Goal: Task Accomplishment & Management: Manage account settings

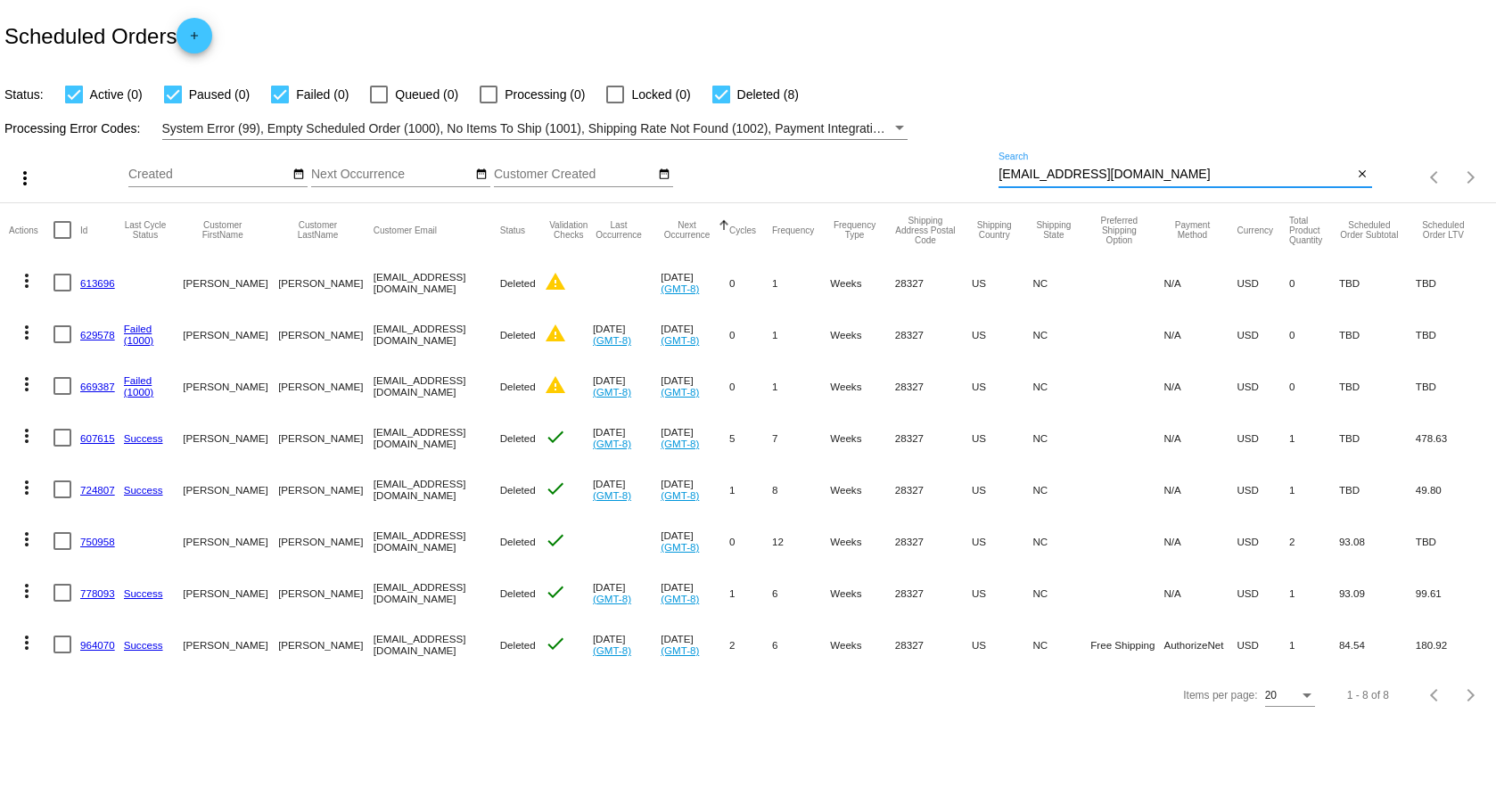
drag, startPoint x: 1080, startPoint y: 159, endPoint x: 949, endPoint y: 163, distance: 131.1
click at [949, 163] on div "more_vert Sep Jan Feb Mar [DATE]" at bounding box center [748, 172] width 1496 height 64
paste input "[EMAIL_ADDRESS][DOMAIN_NAME])"
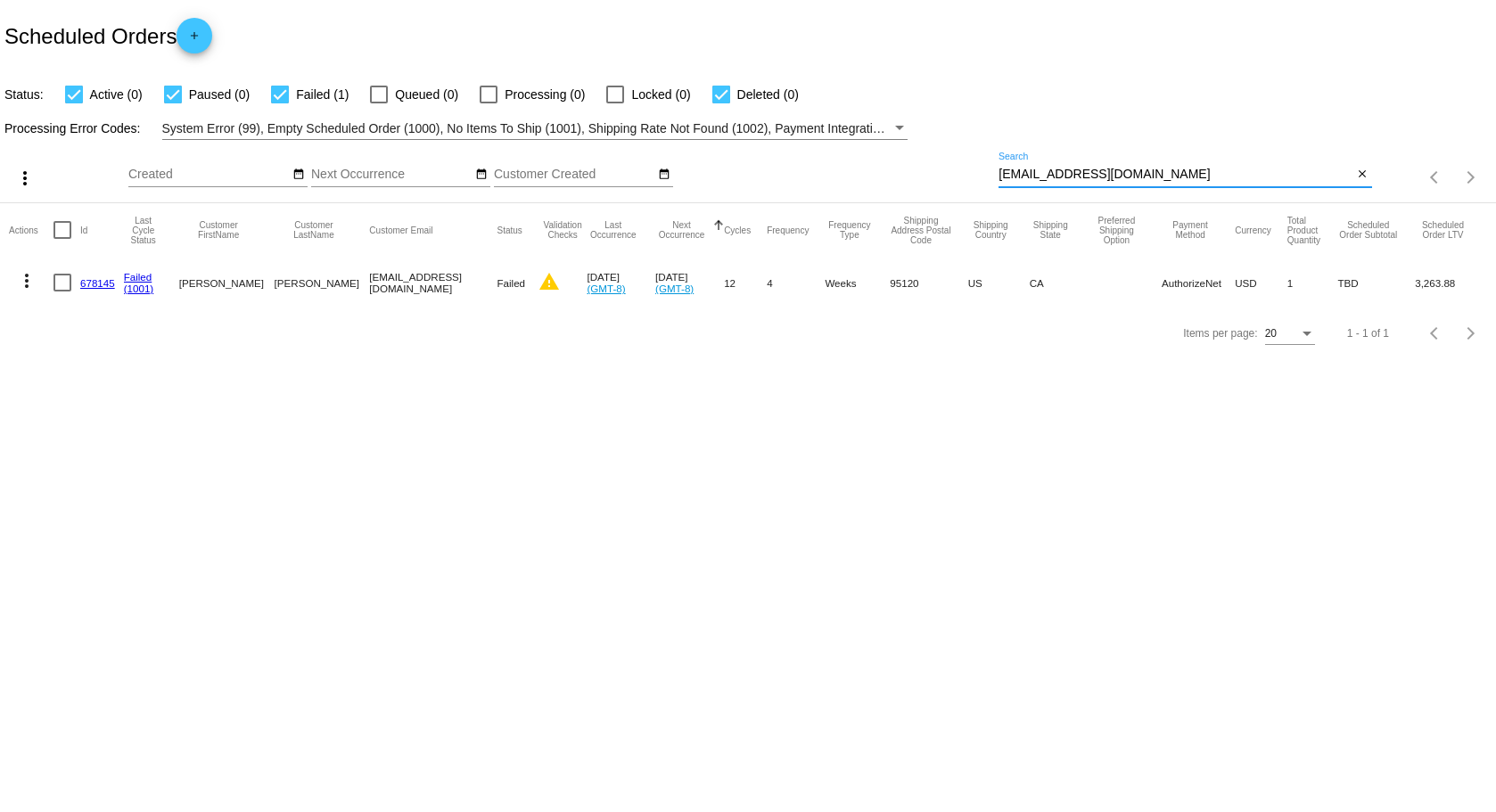
type input "[EMAIL_ADDRESS][DOMAIN_NAME]"
click at [92, 283] on link "678145" at bounding box center [97, 283] width 35 height 12
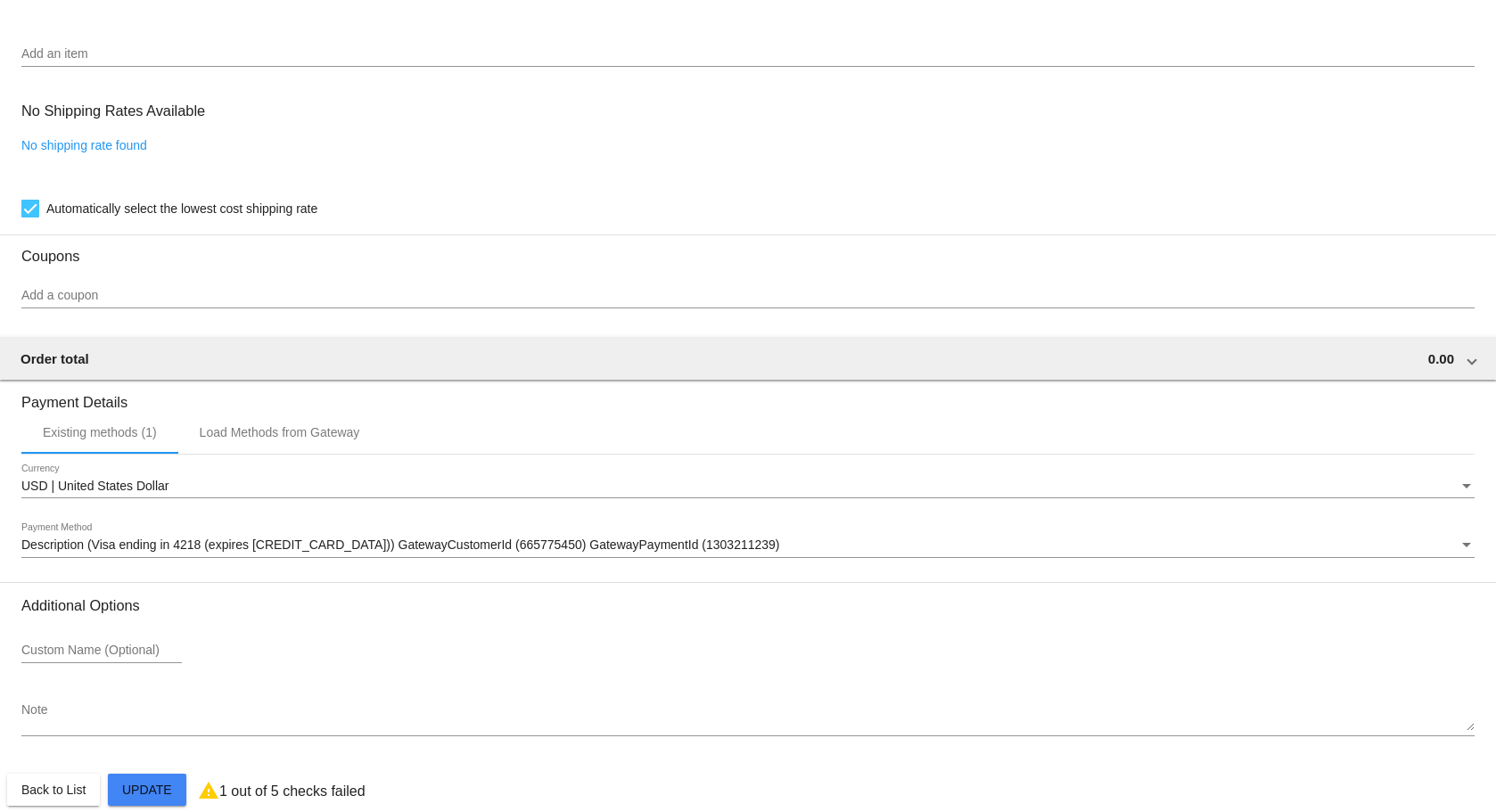
scroll to position [1387, 0]
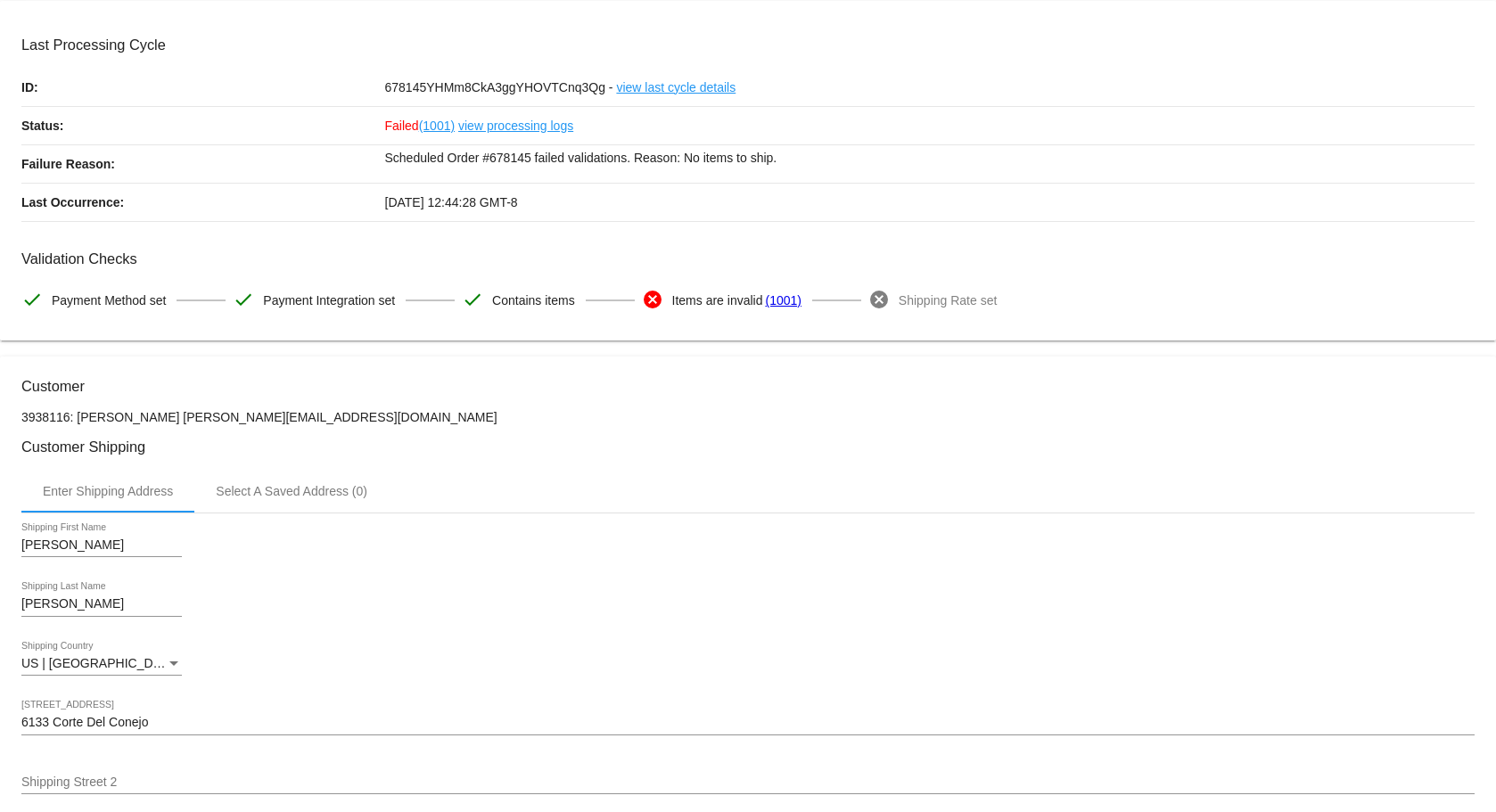
scroll to position [0, 0]
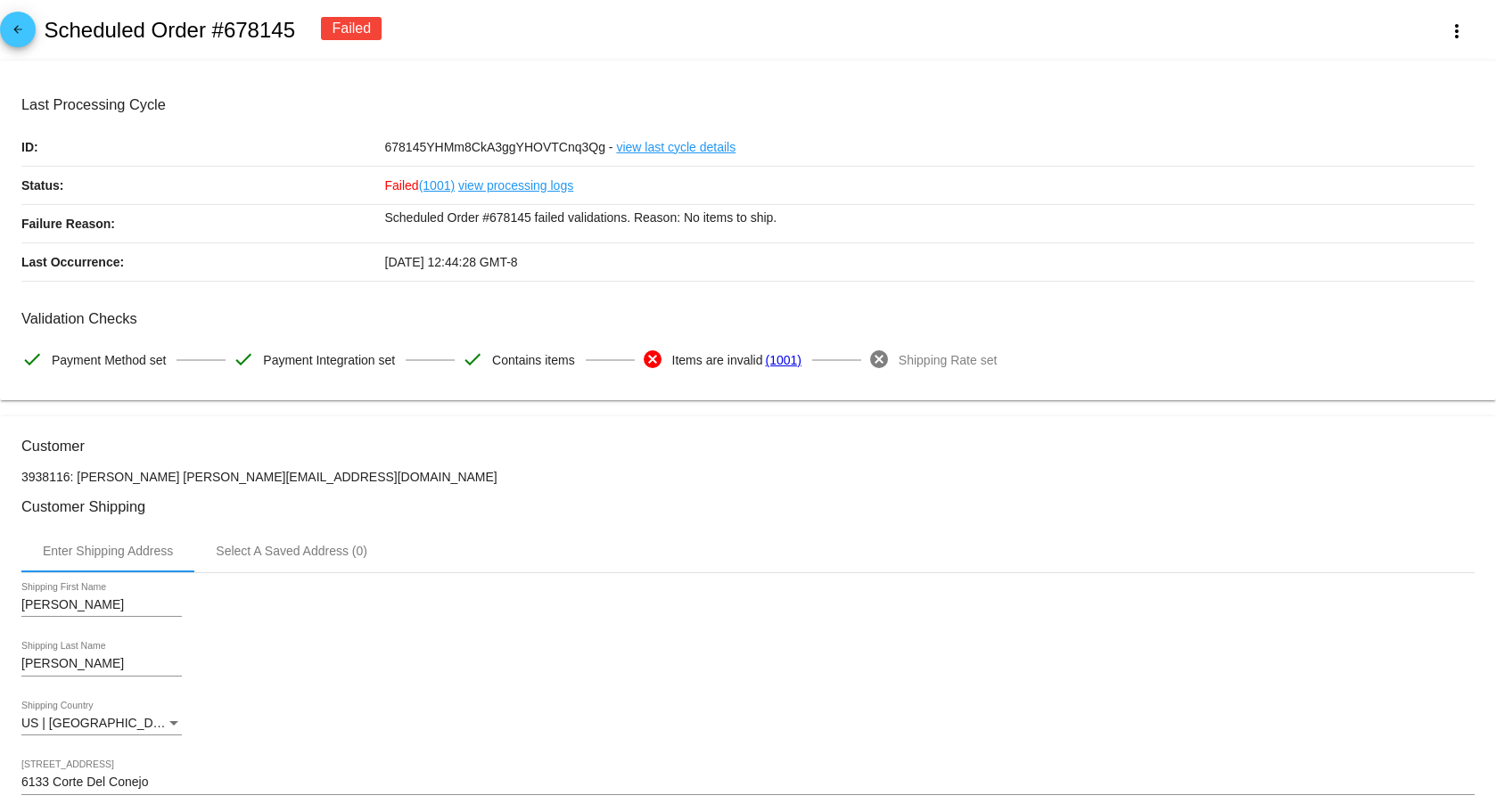
click at [780, 362] on link "(1001)" at bounding box center [783, 361] width 36 height 38
click at [16, 31] on mat-icon "arrow_back" at bounding box center [18, 34] width 22 height 22
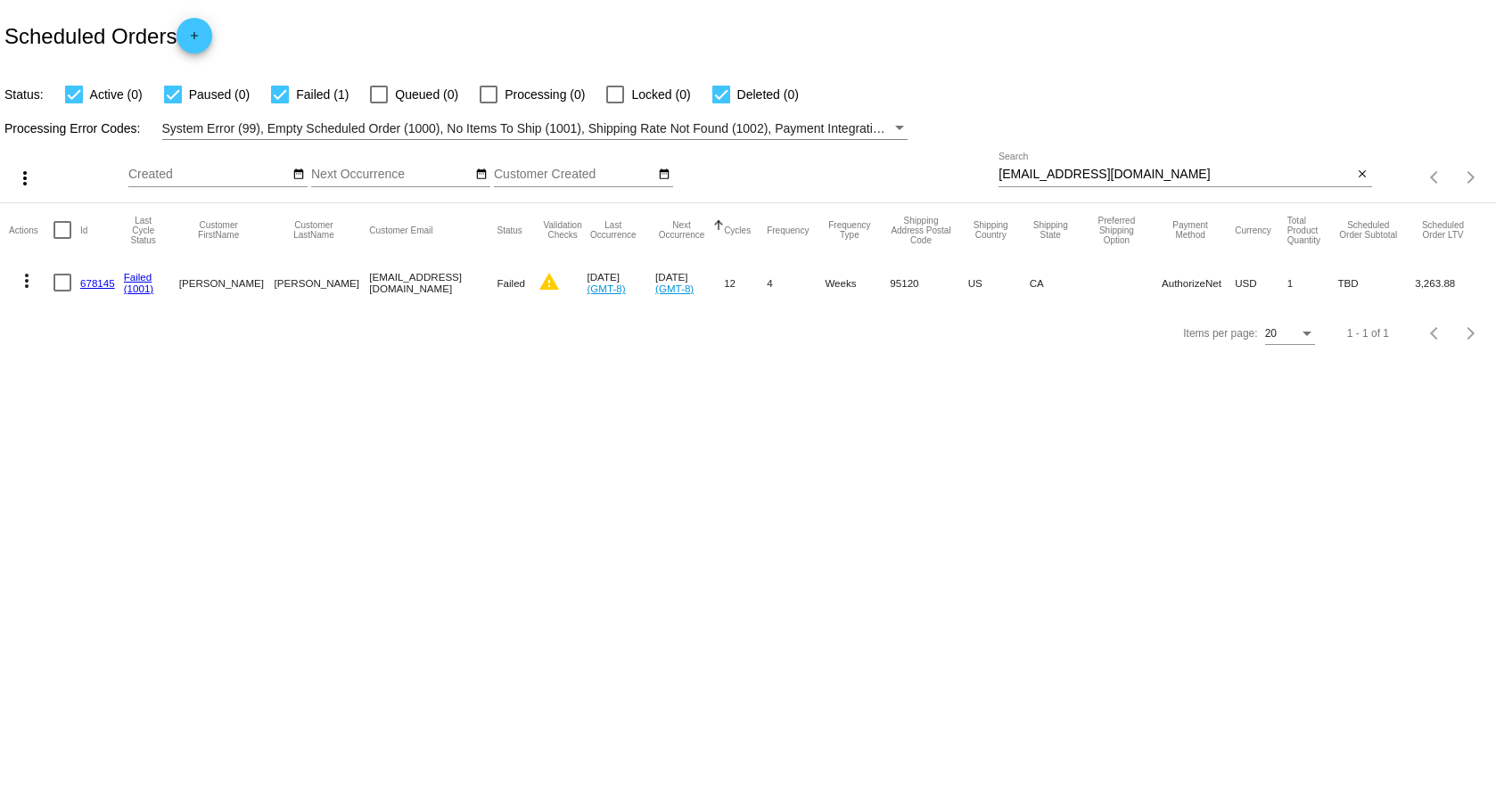
click at [26, 282] on mat-icon "more_vert" at bounding box center [27, 281] width 22 height 22
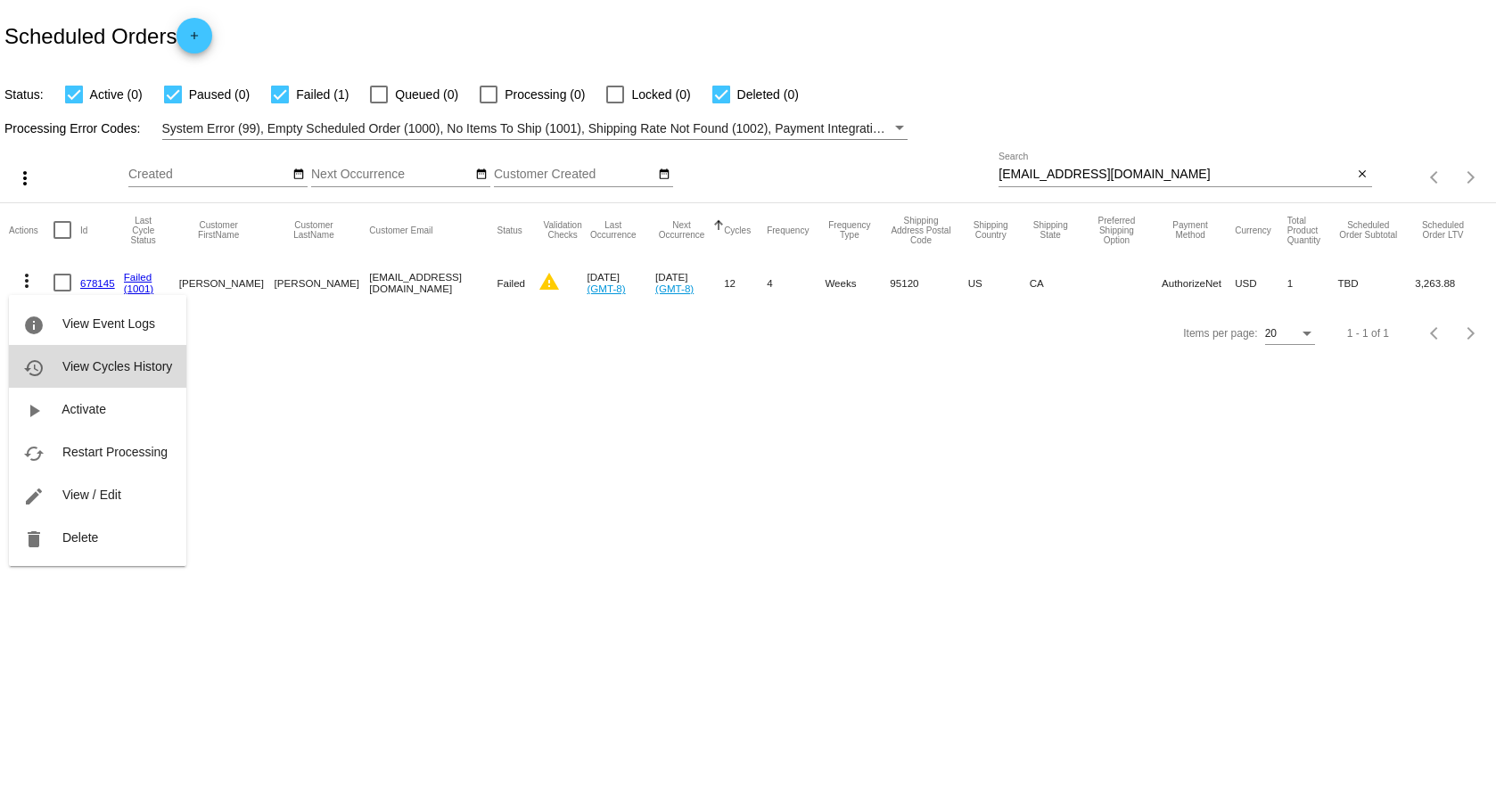
click at [83, 366] on span "View Cycles History" at bounding box center [117, 367] width 109 height 14
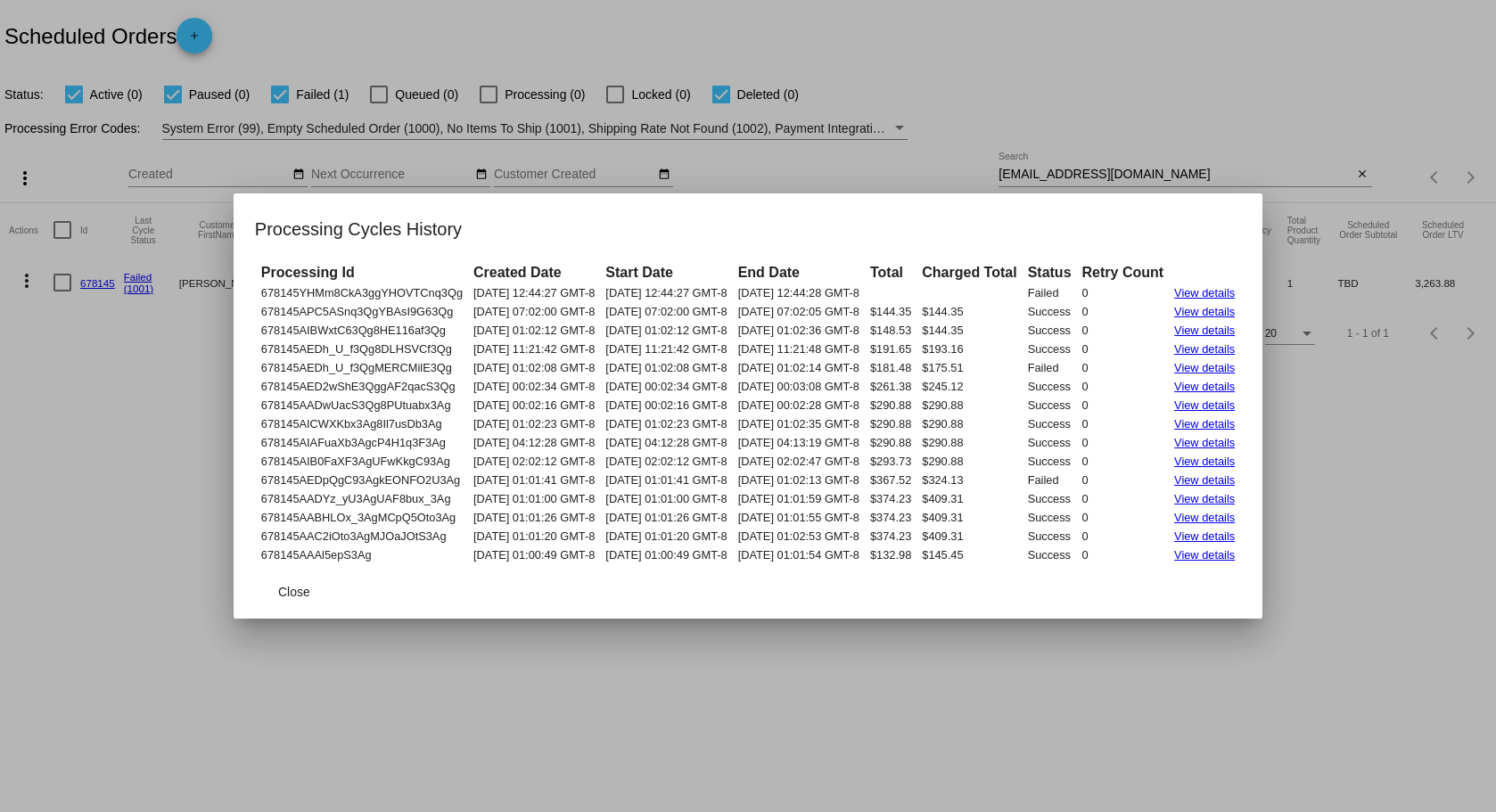
click at [1230, 308] on link "View details" at bounding box center [1205, 311] width 61 height 13
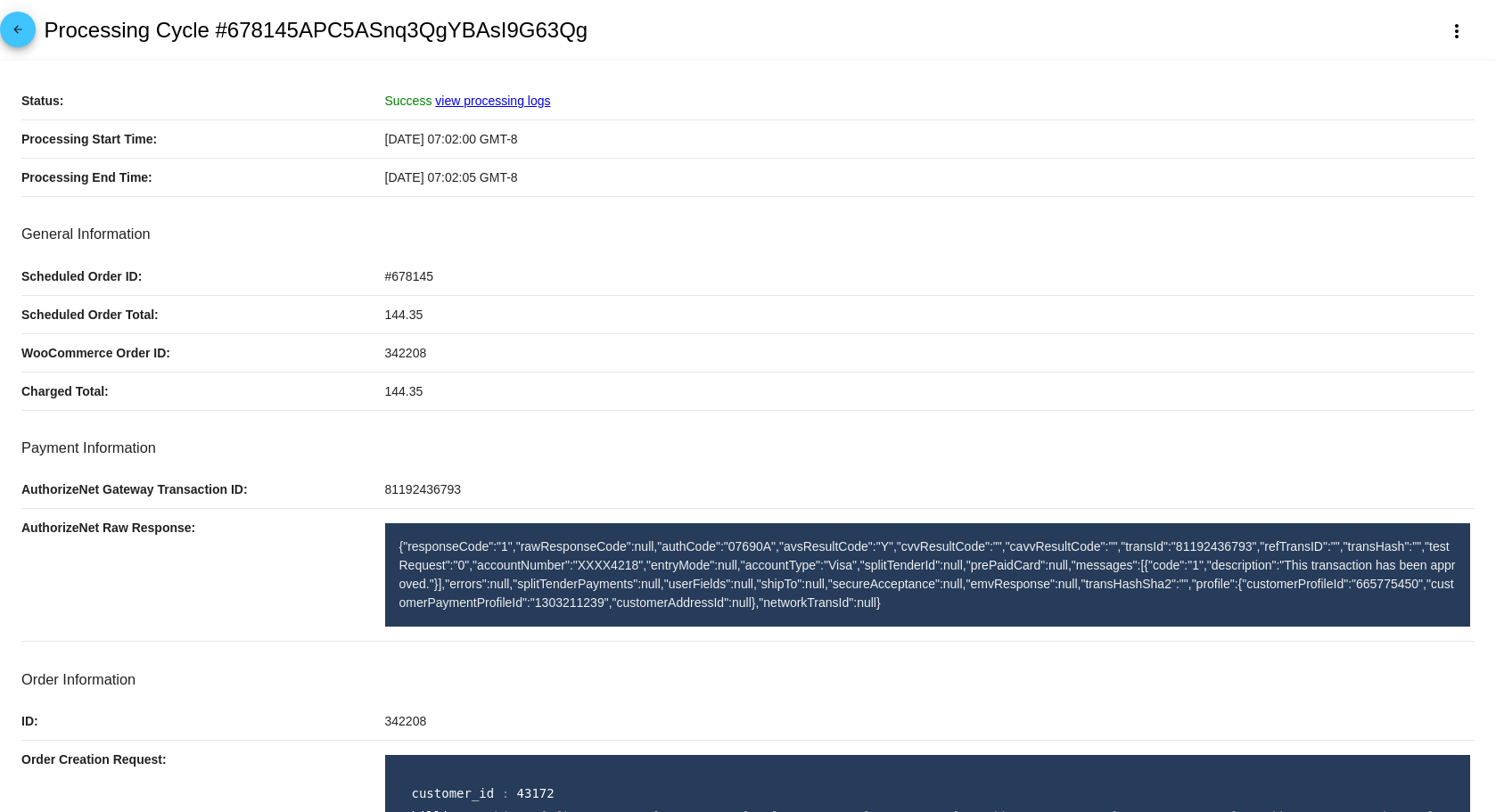
click at [15, 27] on mat-icon "arrow_back" at bounding box center [18, 34] width 22 height 22
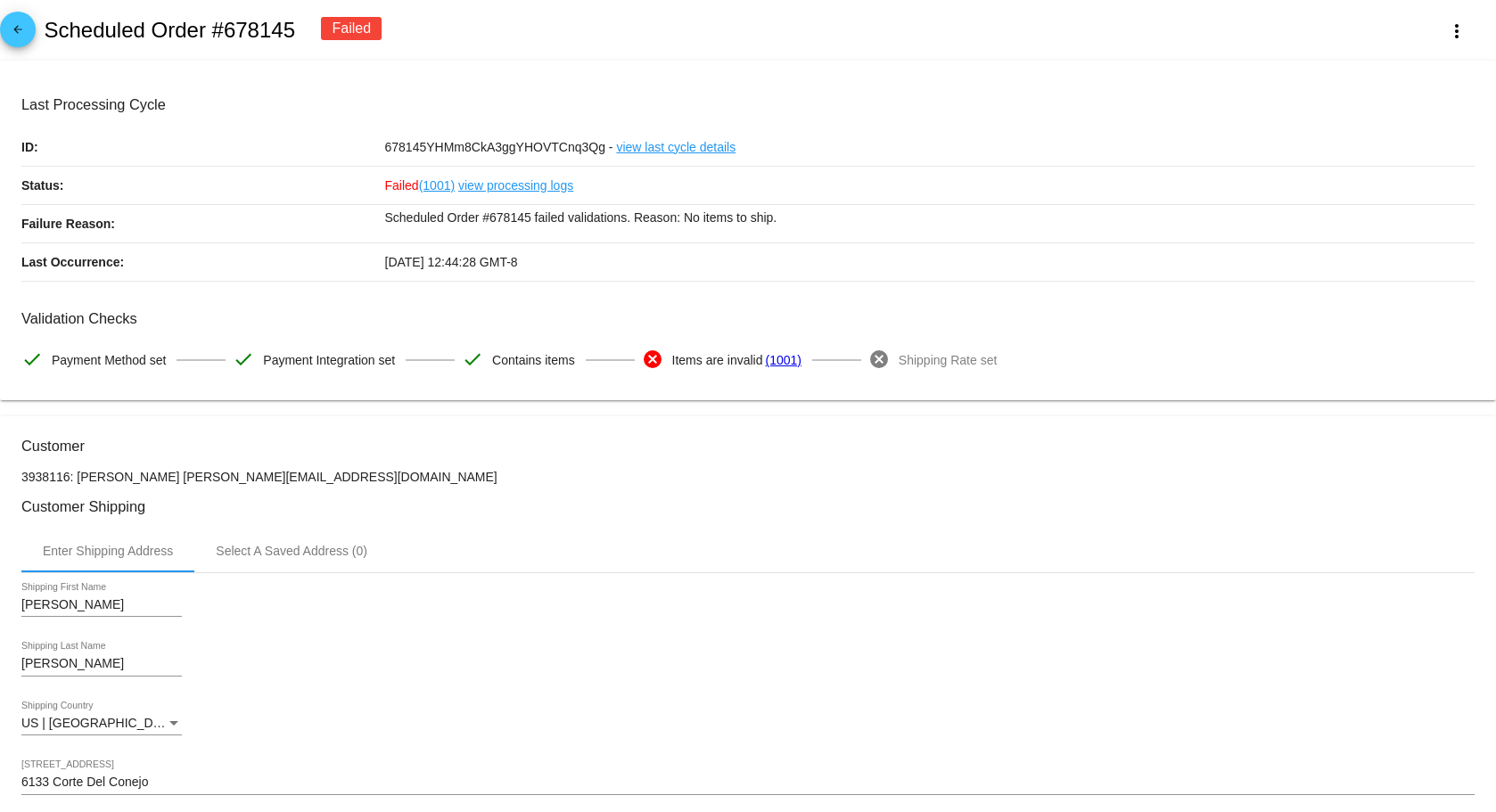
click at [18, 32] on mat-icon "arrow_back" at bounding box center [18, 34] width 22 height 22
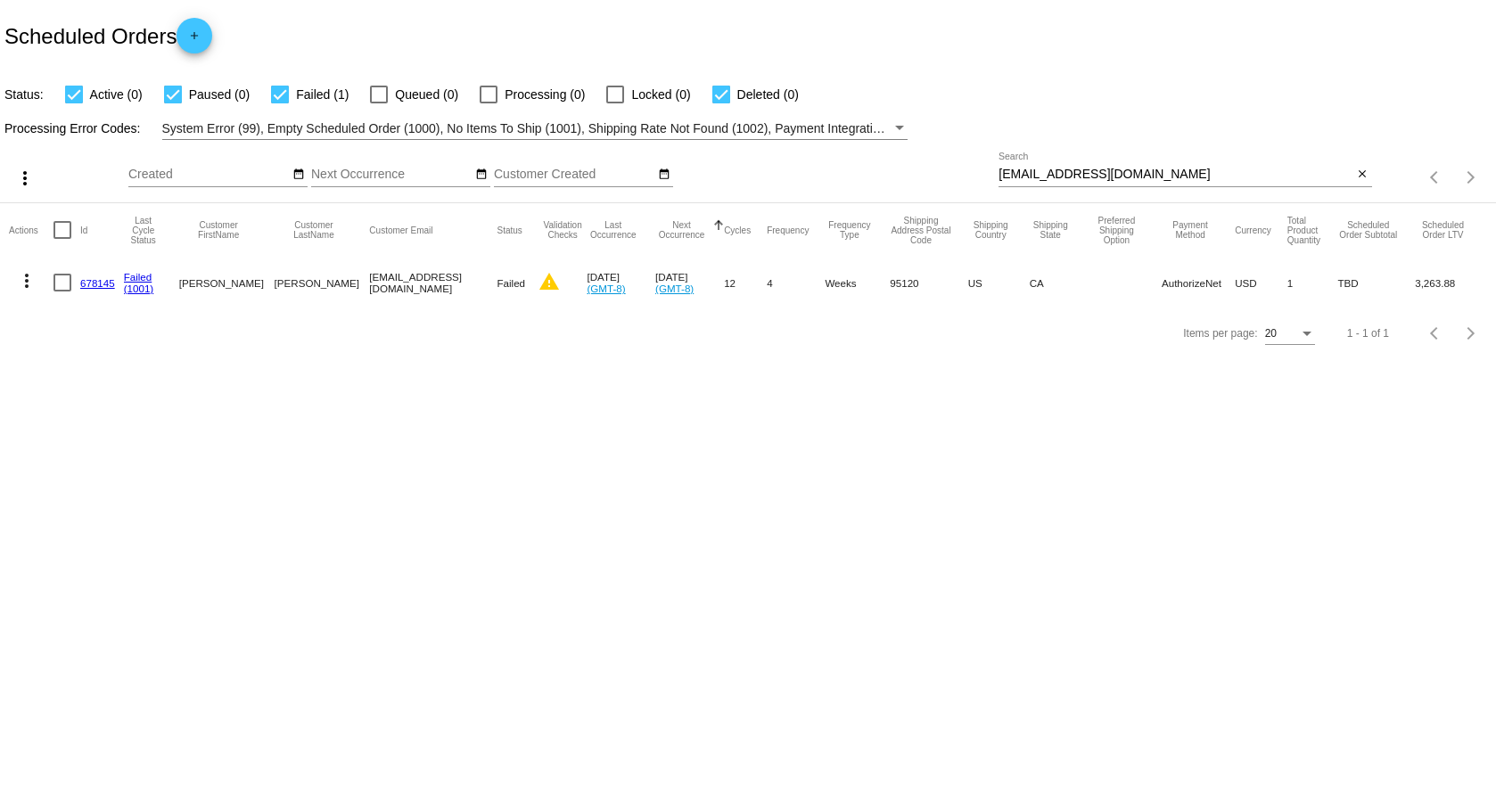
click at [30, 282] on mat-icon "more_vert" at bounding box center [27, 281] width 22 height 22
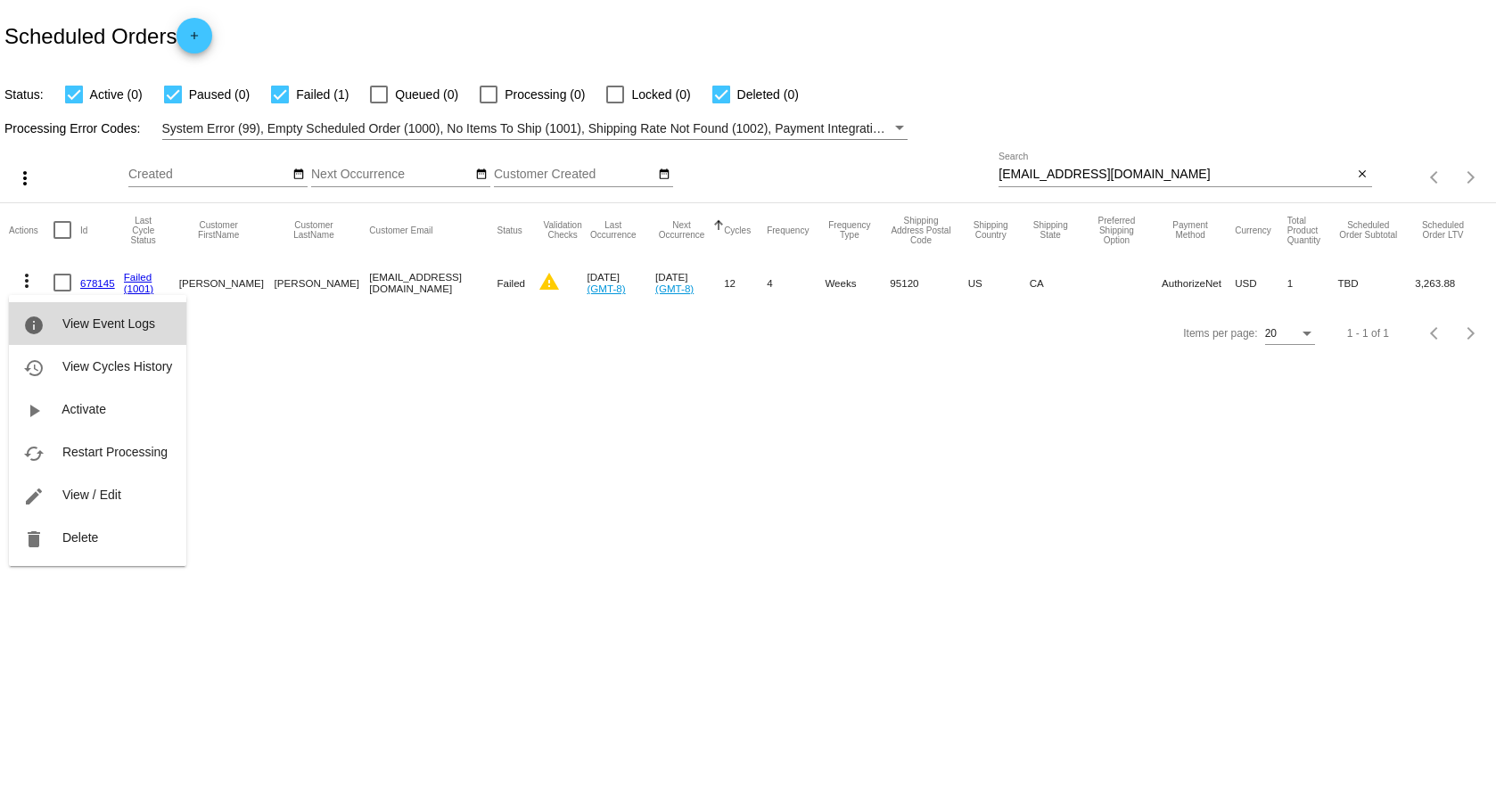
click at [93, 334] on button "info View Event Logs" at bounding box center [97, 323] width 178 height 43
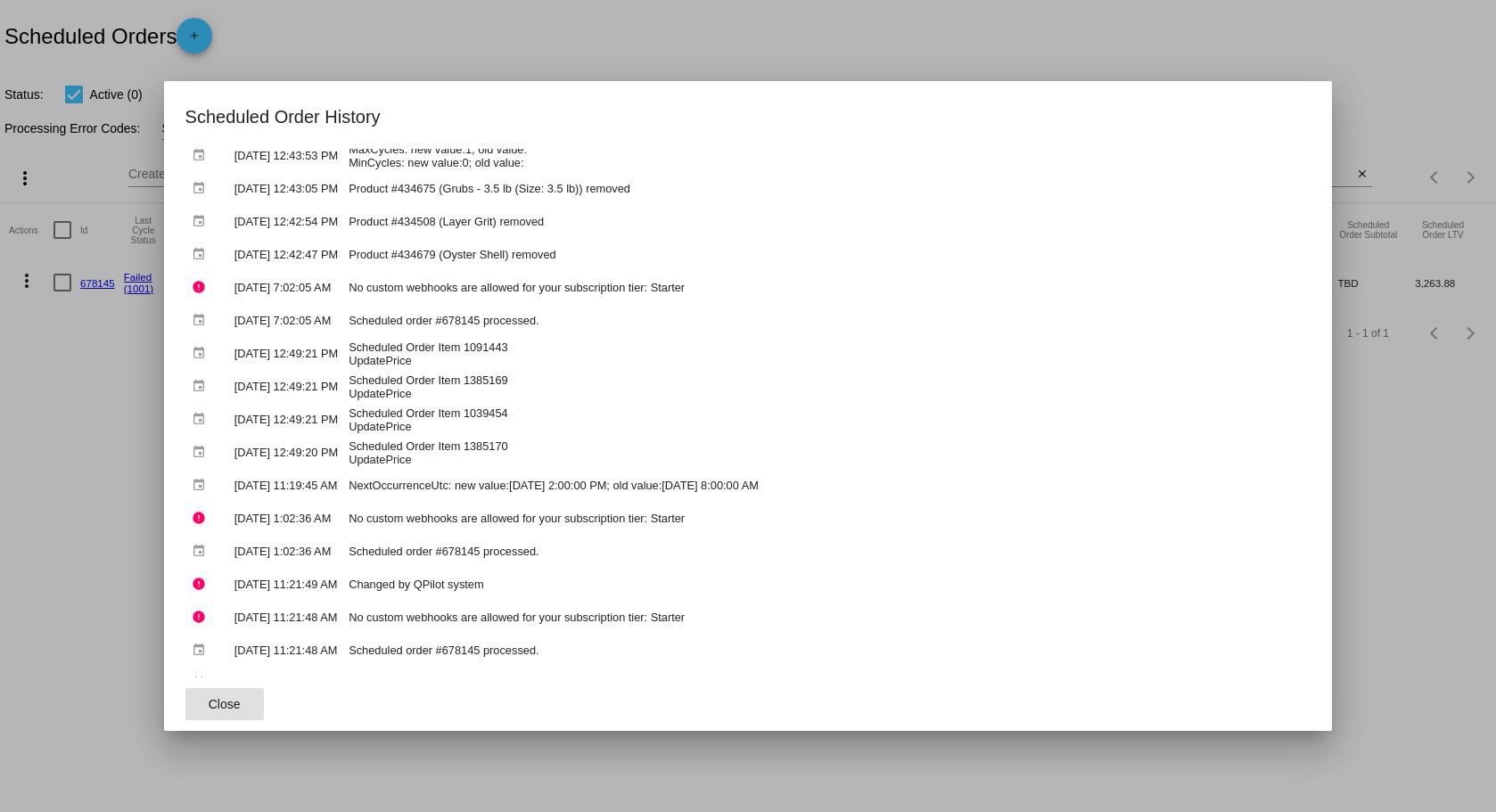
scroll to position [264, 0]
click at [209, 698] on span "Close" at bounding box center [225, 705] width 32 height 14
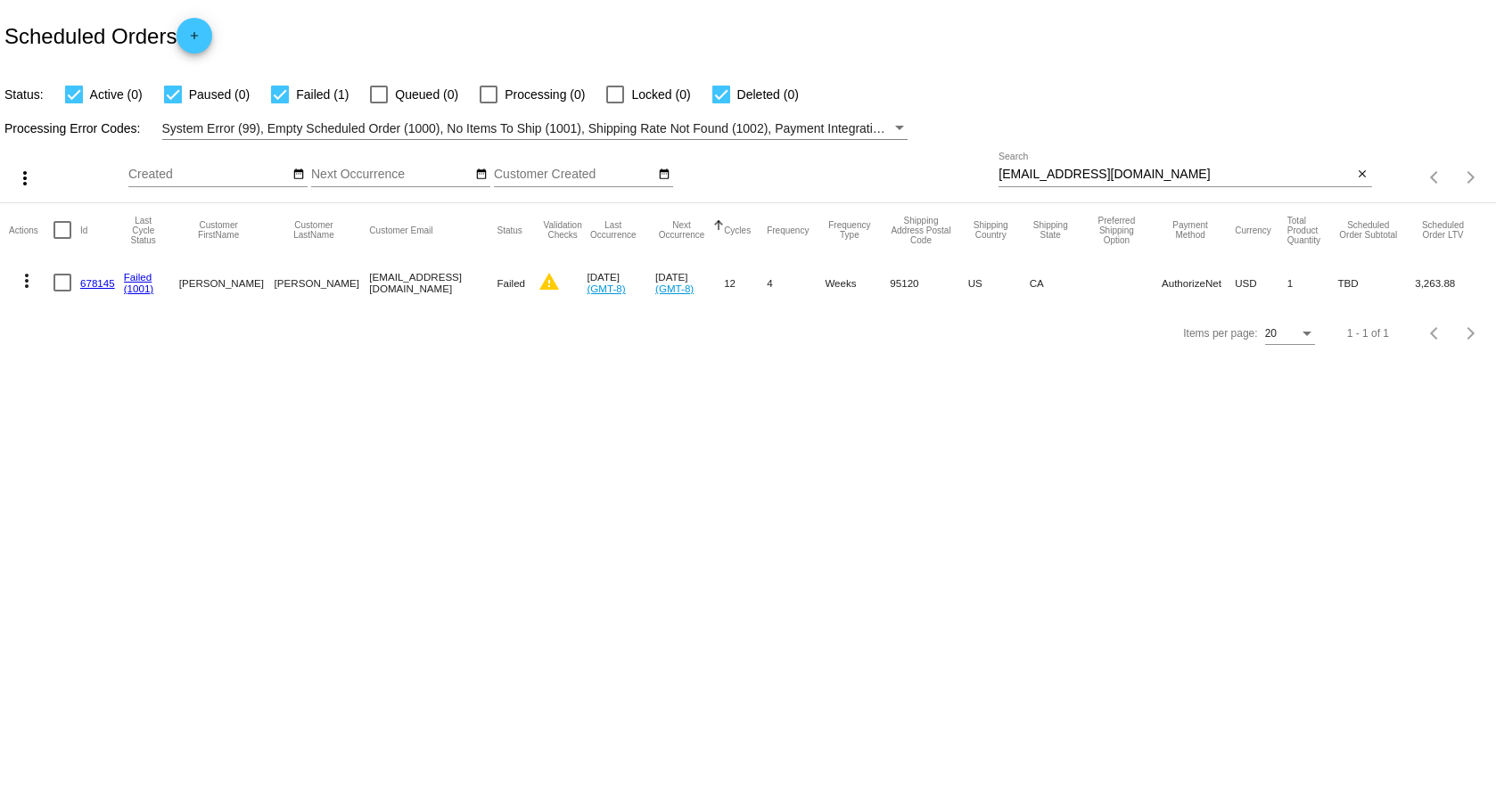
click at [82, 284] on link "678145" at bounding box center [97, 283] width 35 height 12
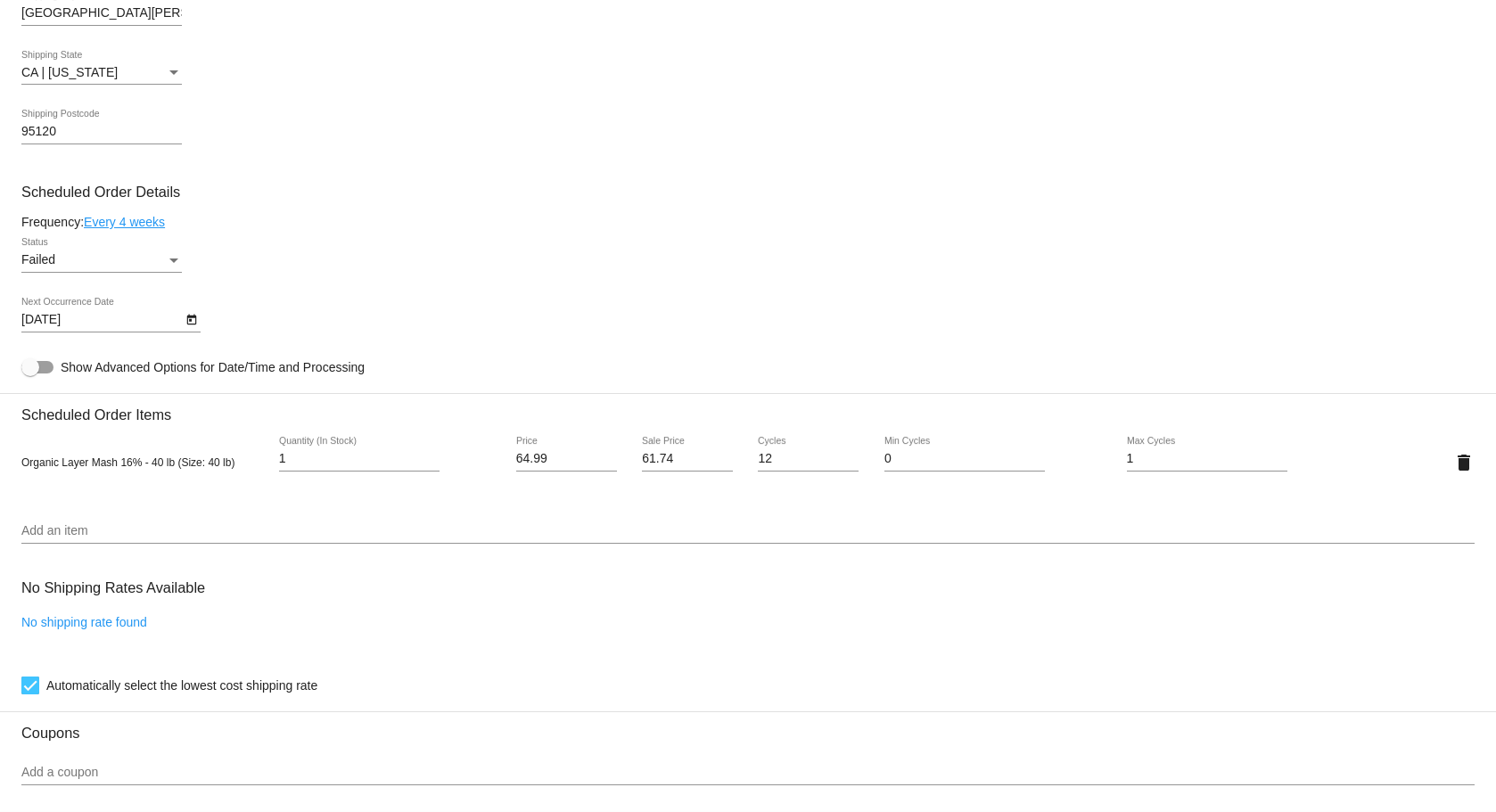
click at [164, 264] on div "Failed" at bounding box center [93, 260] width 144 height 14
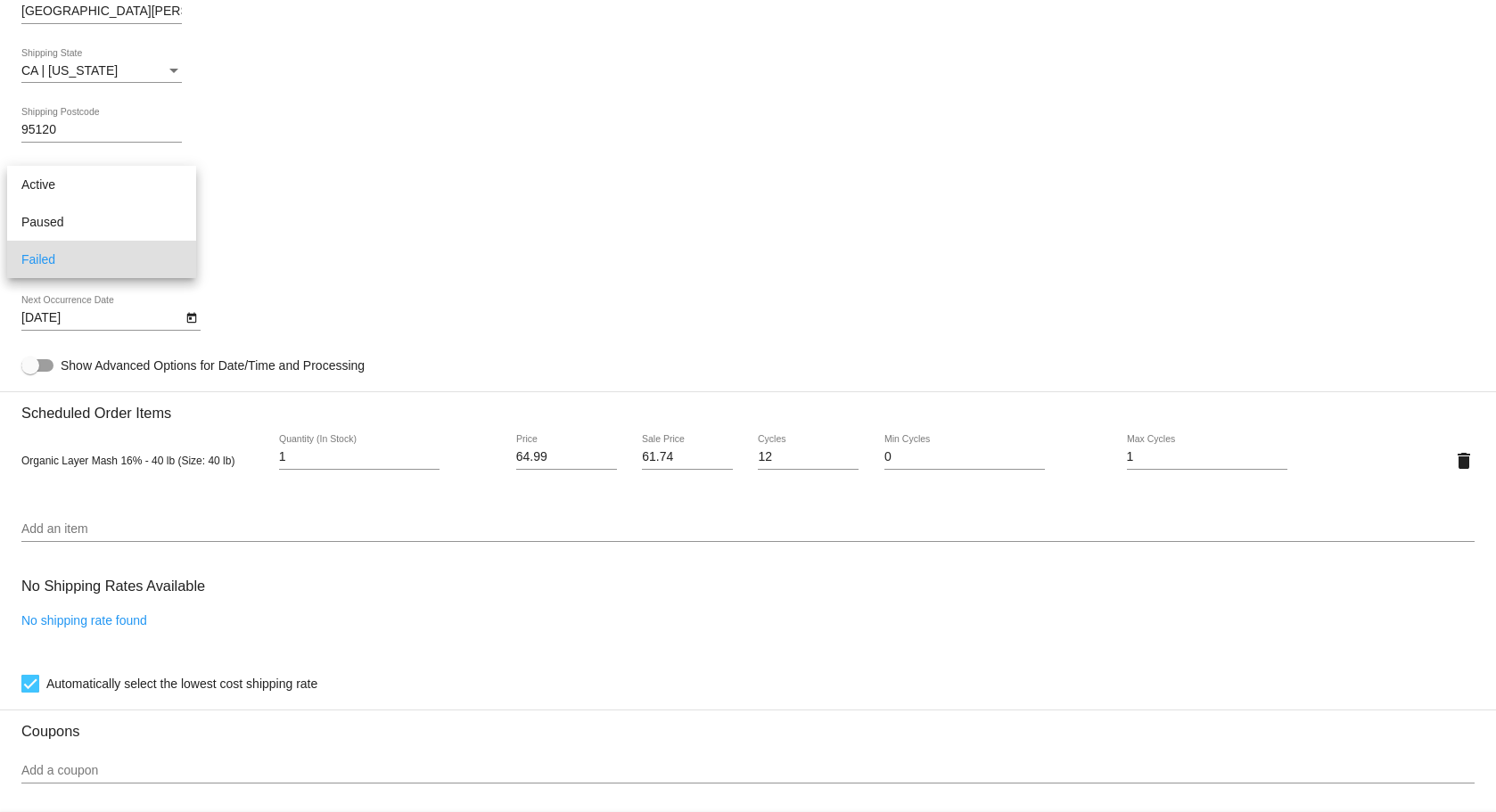
scroll to position [891, 0]
click at [48, 183] on span "Active" at bounding box center [101, 185] width 160 height 38
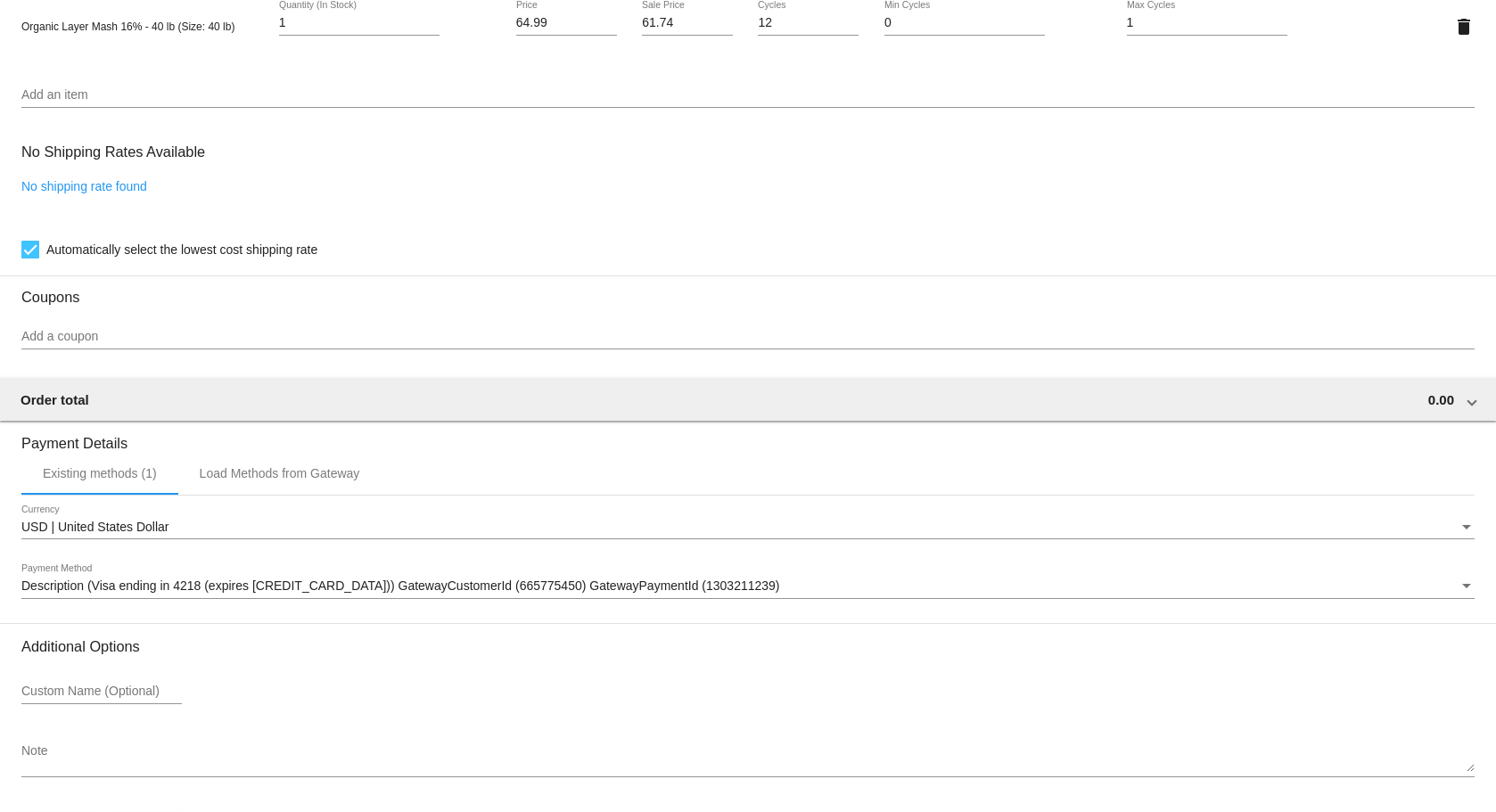
scroll to position [1387, 0]
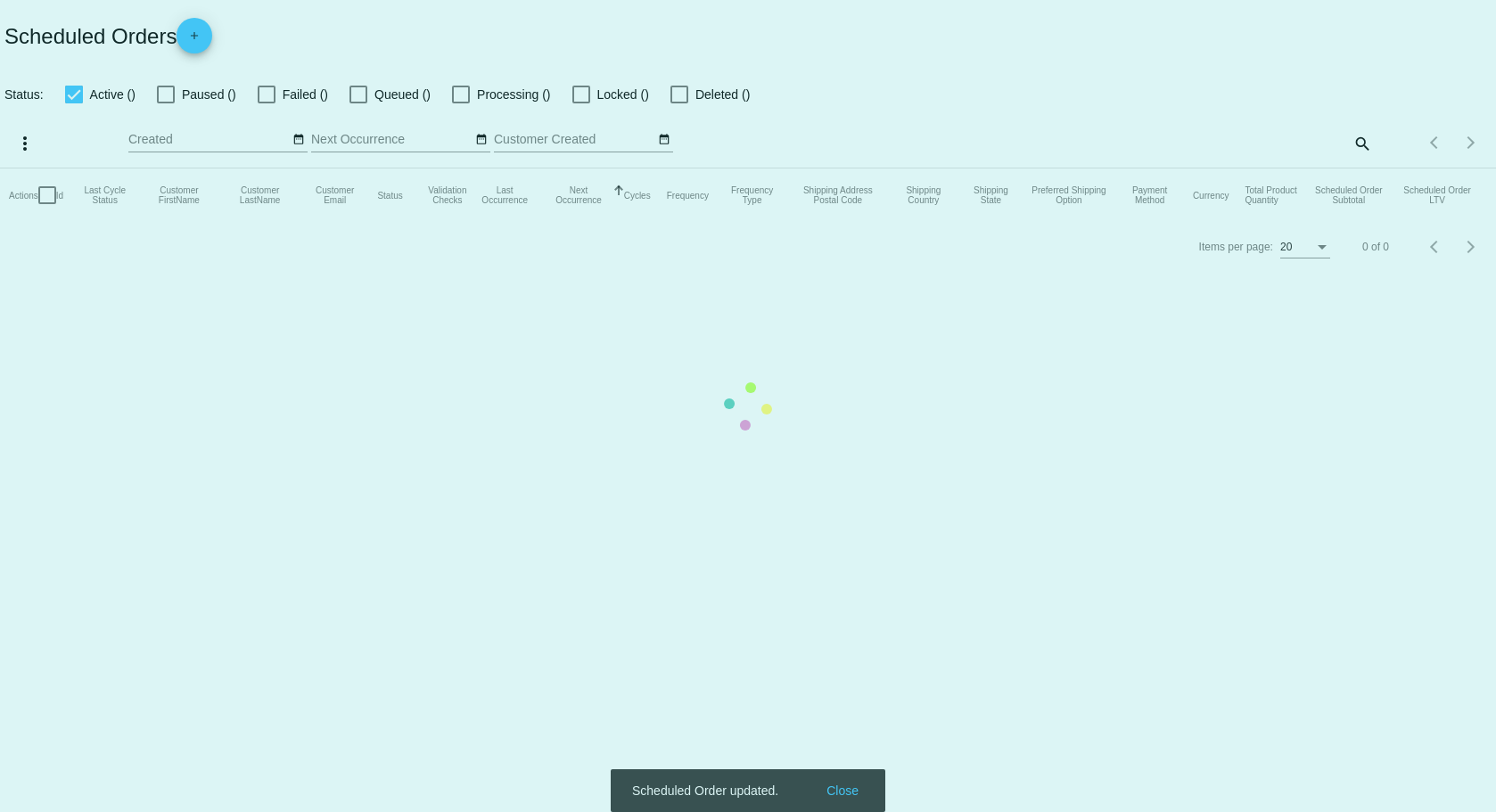
checkbox input "true"
